Goal: Navigation & Orientation: Find specific page/section

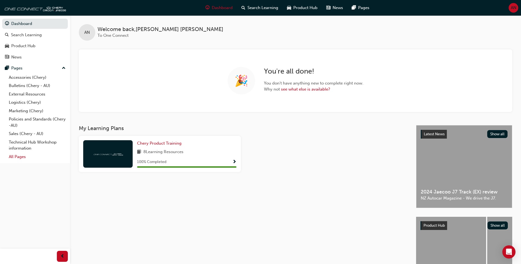
click at [17, 156] on link "All Pages" at bounding box center [37, 157] width 61 height 9
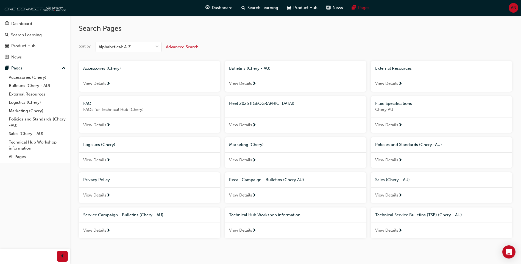
click at [257, 128] on div "View Details" at bounding box center [295, 125] width 141 height 16
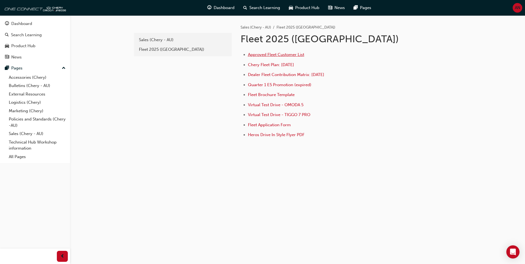
click at [290, 55] on span "Approved Fleet Customer List" at bounding box center [276, 54] width 56 height 5
